Goal: Complete application form

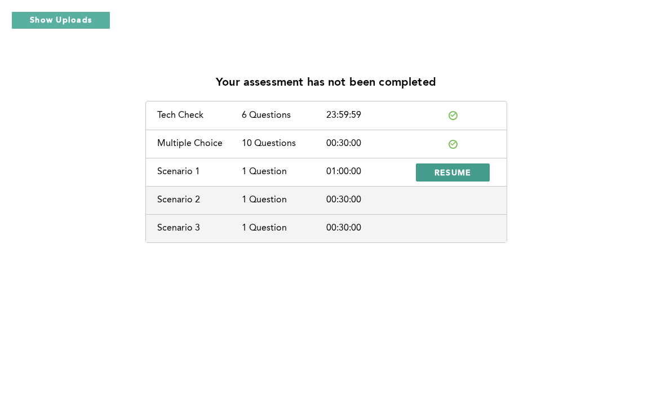
click at [457, 174] on span "RESUME" at bounding box center [453, 172] width 37 height 11
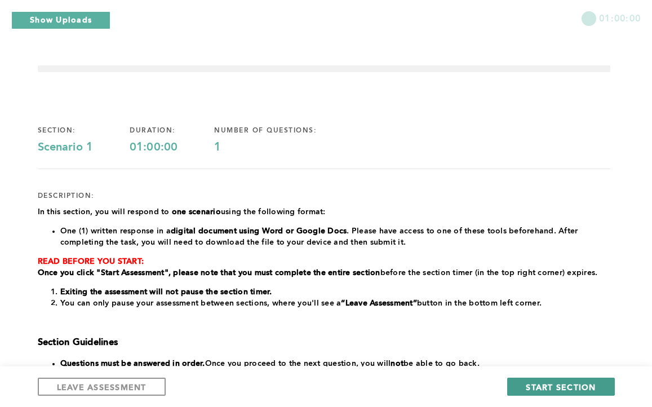
click at [580, 387] on span "START SECTION" at bounding box center [561, 387] width 70 height 11
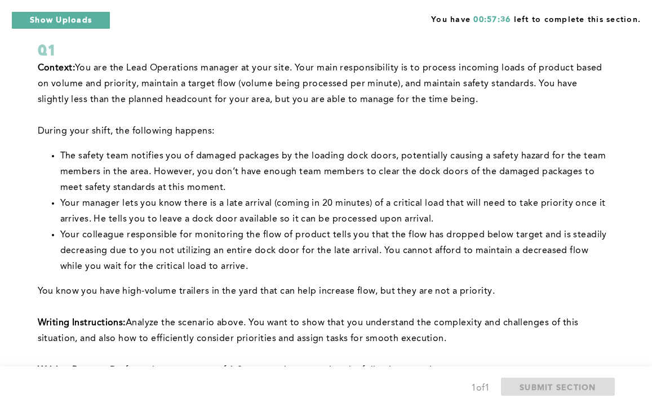
scroll to position [68, 0]
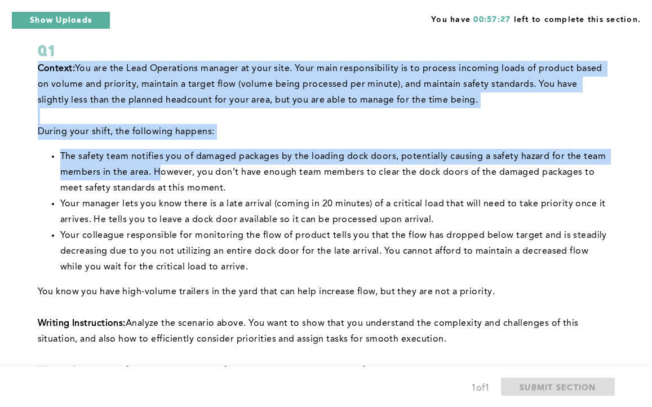
drag, startPoint x: 37, startPoint y: 67, endPoint x: 260, endPoint y: 379, distance: 383.1
click at [260, 379] on form "Q1 Context: You are the Lead Operations manager at your site. Your main respons…" at bounding box center [324, 358] width 573 height 720
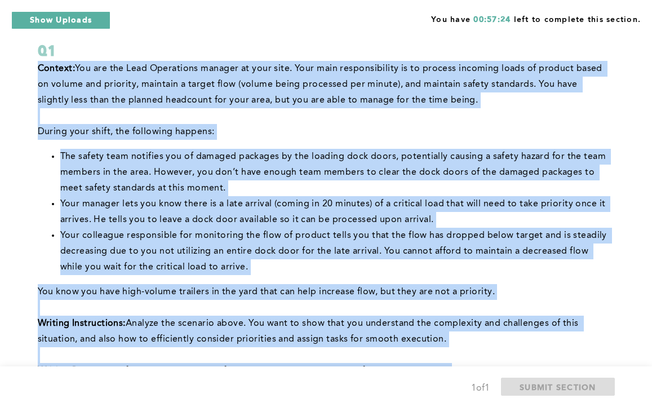
click at [445, 343] on p "Writing Instructions: Analyze the scenario above. You want to show that you und…" at bounding box center [324, 332] width 573 height 32
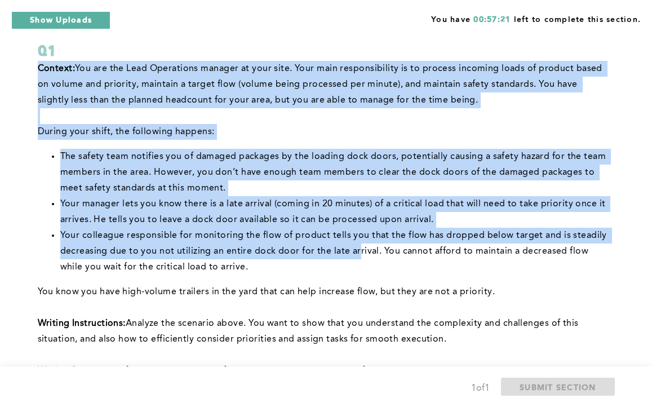
drag, startPoint x: 38, startPoint y: 69, endPoint x: 359, endPoint y: 254, distance: 369.4
click at [359, 254] on div "Context: You are the Lead Operations manager at your site. Your main responsibi…" at bounding box center [324, 304] width 573 height 487
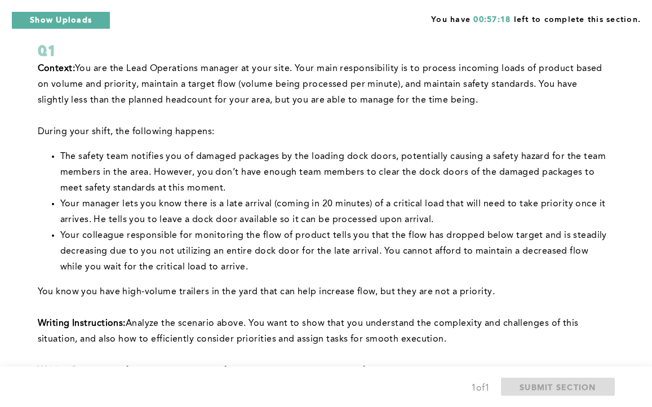
click at [315, 270] on li "Your colleague responsible for monitoring the flow of product tells you that th…" at bounding box center [335, 251] width 550 height 47
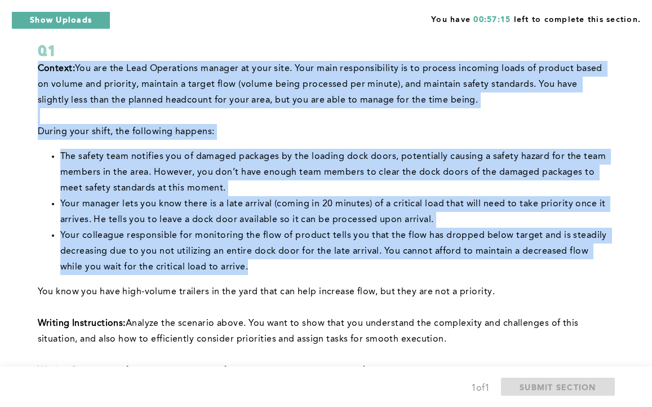
drag, startPoint x: 37, startPoint y: 65, endPoint x: 255, endPoint y: 271, distance: 299.5
click at [255, 271] on div "Context: You are the Lead Operations manager at your site. Your main responsibi…" at bounding box center [324, 304] width 573 height 487
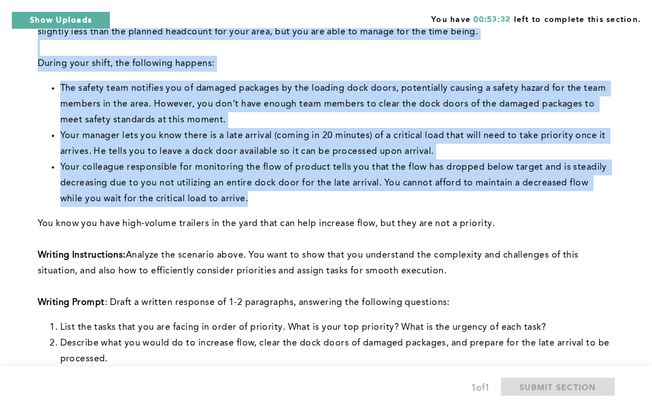
scroll to position [135, 0]
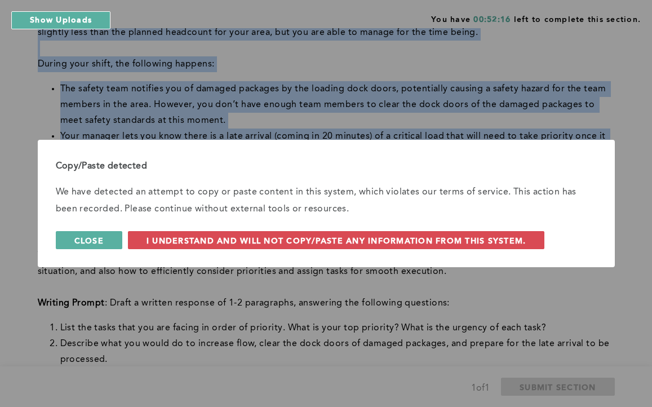
click at [98, 242] on span "Close" at bounding box center [88, 240] width 29 height 11
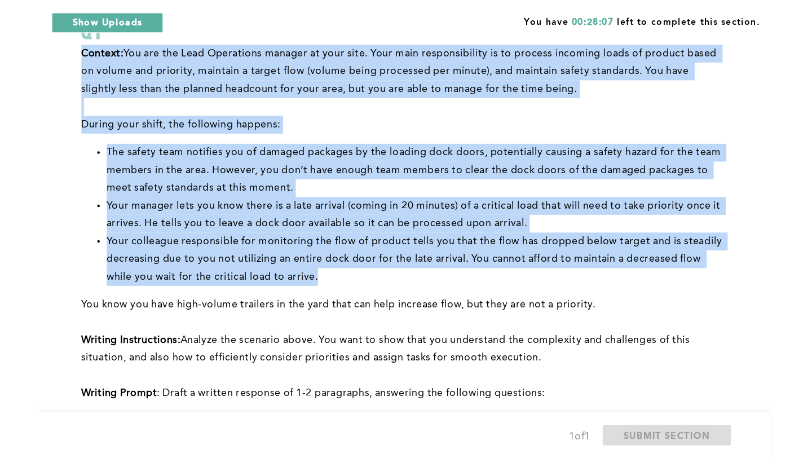
scroll to position [90, 0]
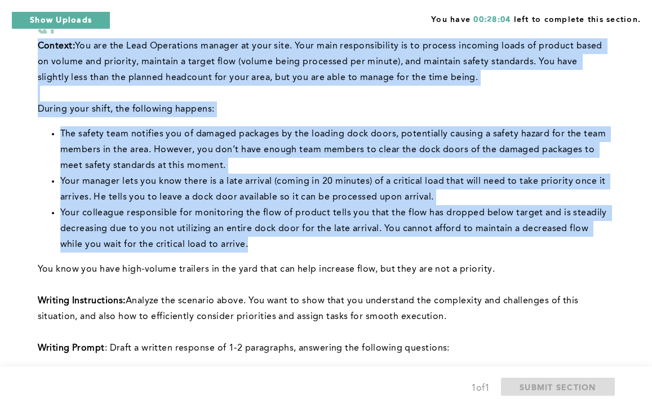
click at [358, 101] on p "﻿During your shift, the following happens:" at bounding box center [324, 109] width 573 height 16
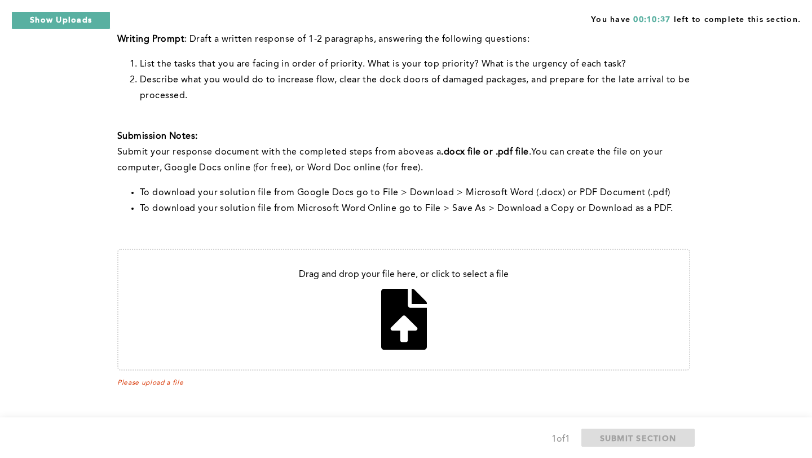
scroll to position [402, 0]
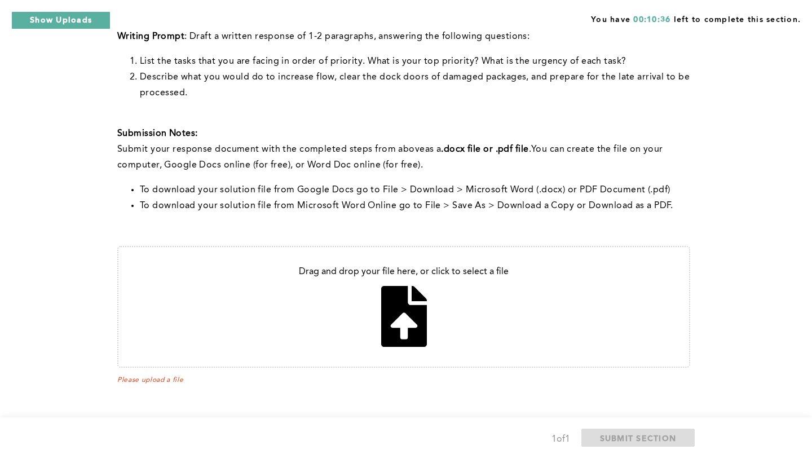
click at [405, 317] on input "file" at bounding box center [403, 307] width 570 height 120
type input "C:\fakepath\Question 1- Problem Solving and Decison Making Shobhakhar.pdf"
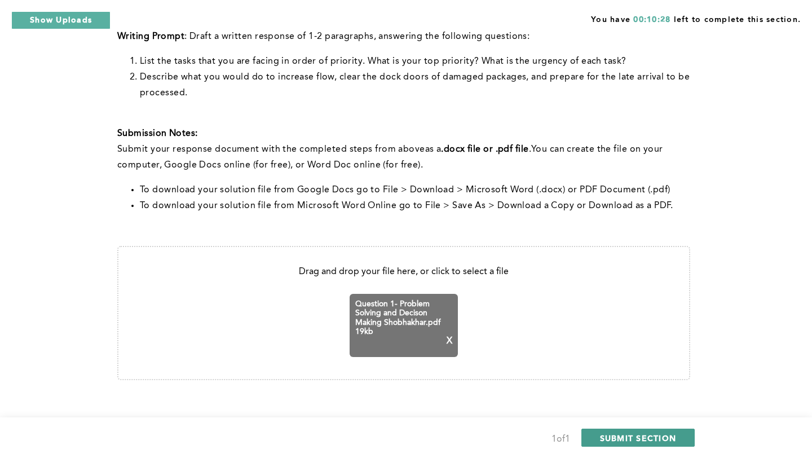
click at [652, 406] on span "SUBMIT SECTION" at bounding box center [638, 437] width 77 height 11
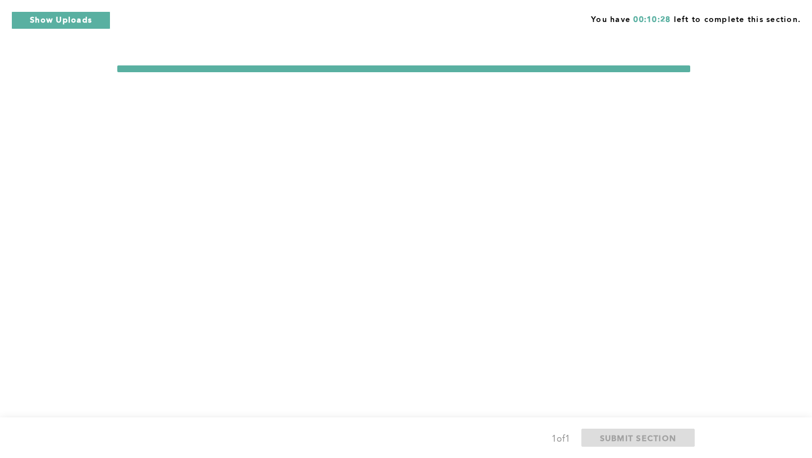
scroll to position [0, 0]
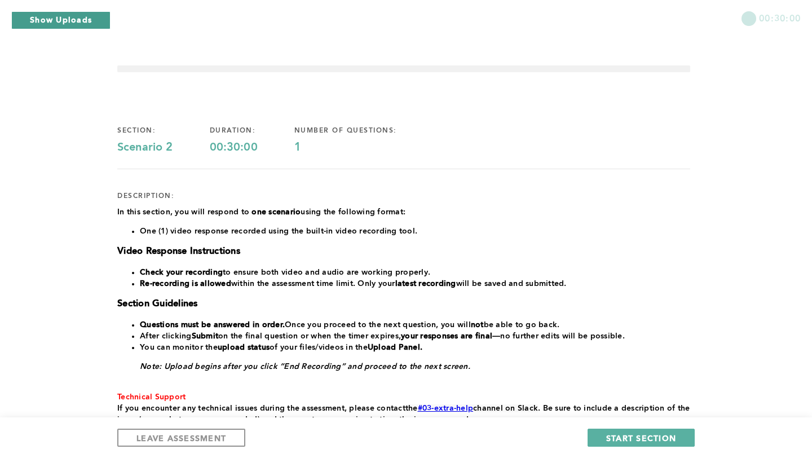
click at [72, 20] on button "Show Uploads" at bounding box center [60, 20] width 99 height 18
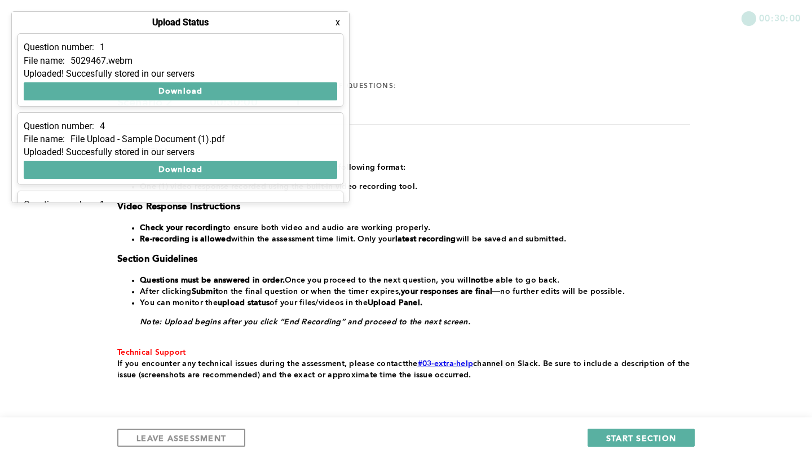
scroll to position [45, 0]
click at [329, 120] on div "Question number: 4 File name: File Upload - Sample Document (1).pdf Uploaded! S…" at bounding box center [180, 148] width 326 height 73
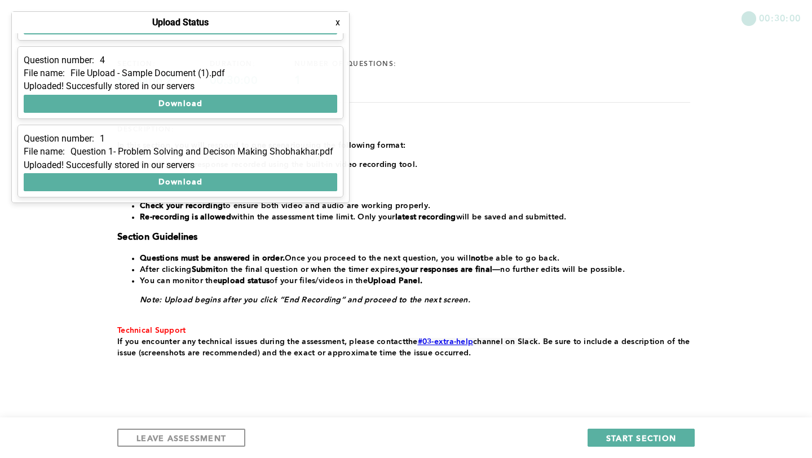
scroll to position [88, 0]
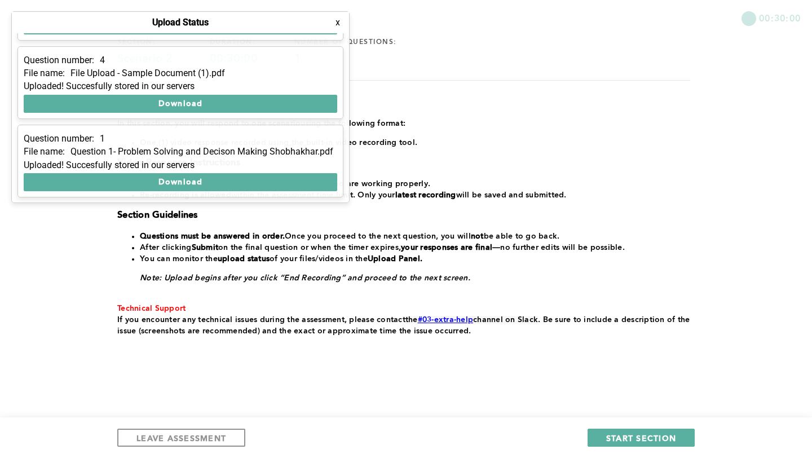
click at [644, 88] on div "section: Scenario 2 duration: 00:30:00 number of questions: 1 description: ﻿In …" at bounding box center [403, 206] width 573 height 373
click at [342, 24] on button "x" at bounding box center [337, 22] width 11 height 11
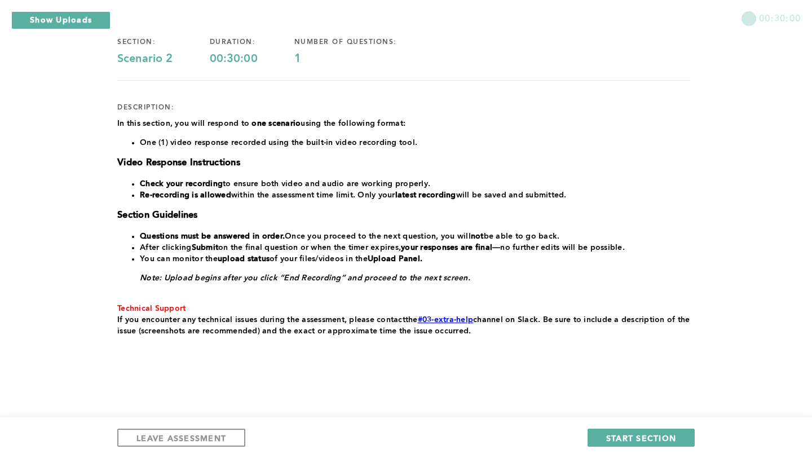
click at [652, 154] on div "00:30:00 section: Scenario 2 duration: 00:30:00 number of questions: 1 descript…" at bounding box center [406, 185] width 812 height 547
click at [230, 406] on button "LEAVE ASSESSMENT" at bounding box center [181, 437] width 128 height 18
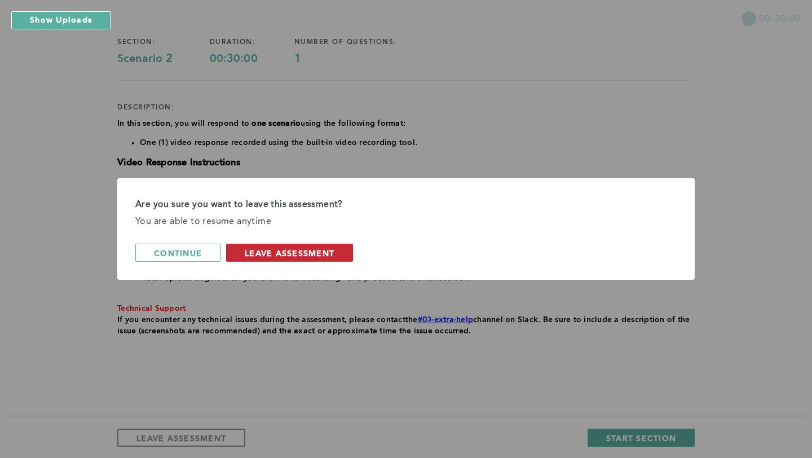
click at [286, 254] on span "leave assessment" at bounding box center [290, 252] width 90 height 11
